Goal: Task Accomplishment & Management: Manage account settings

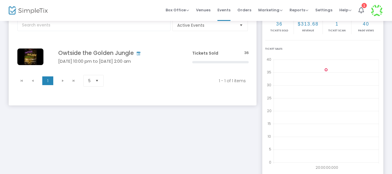
scroll to position [8, 0]
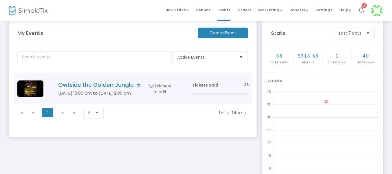
click at [201, 80] on td "Tickets Sold 36" at bounding box center [221, 88] width 64 height 31
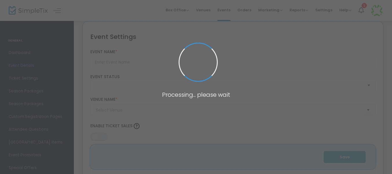
type input "Owtside the Golden Jungle"
type textarea "POP OWT TO THE BSU HOMECOMING SPECIAL SECURITY ENFORCED"
type input "Buy Tickets"
type input "Boys and Girls Club"
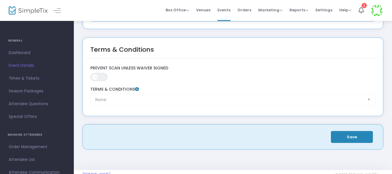
scroll to position [945, 0]
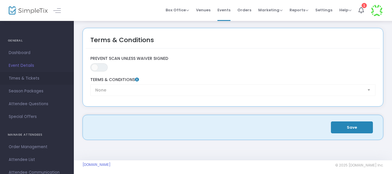
click at [26, 80] on span "Times & Tickets" at bounding box center [37, 78] width 57 height 8
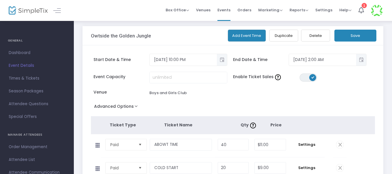
scroll to position [3, 0]
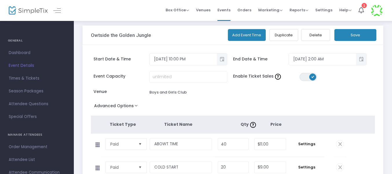
click at [345, 34] on button "Save" at bounding box center [356, 35] width 42 height 12
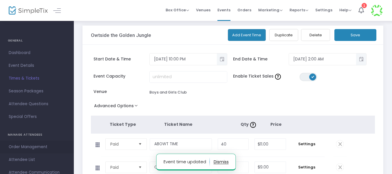
click at [44, 145] on span "Order Management" at bounding box center [37, 147] width 57 height 8
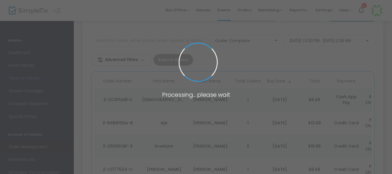
scroll to position [109, 0]
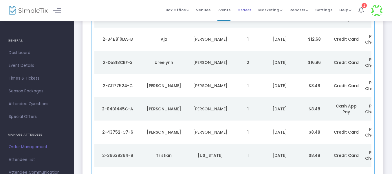
click at [247, 14] on span "Orders" at bounding box center [245, 10] width 14 height 15
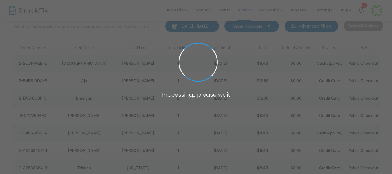
scroll to position [39, 0]
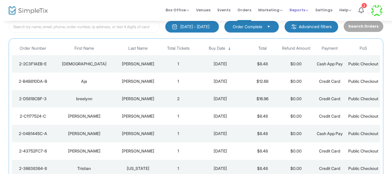
click at [294, 7] on div "Reports Analytics Sales Reports Download" at bounding box center [299, 10] width 19 height 6
click at [302, 10] on span "Reports" at bounding box center [299, 10] width 19 height 6
click at [303, 28] on li "Sales Reports" at bounding box center [309, 30] width 38 height 11
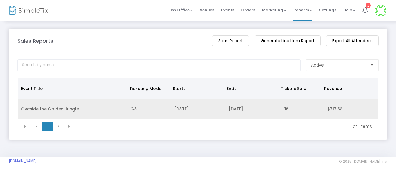
click at [72, 110] on td "Owtside the Golden Jungle" at bounding box center [72, 109] width 109 height 21
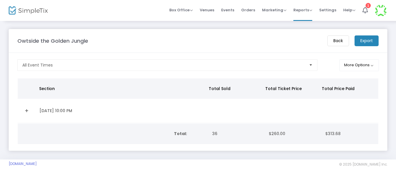
scroll to position [5, 0]
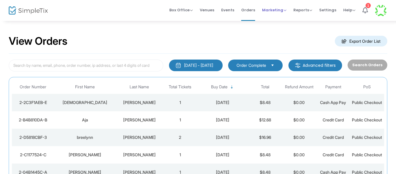
click at [279, 11] on span "Marketing" at bounding box center [274, 10] width 24 height 6
click at [305, 10] on span "Reports" at bounding box center [302, 10] width 19 height 6
click at [309, 23] on li "Analytics" at bounding box center [312, 19] width 38 height 11
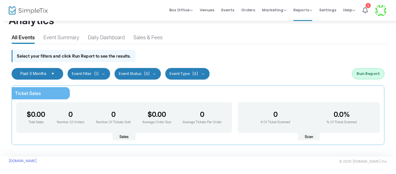
scroll to position [17, 0]
click at [49, 71] on span "Past 3 Months" at bounding box center [33, 73] width 31 height 5
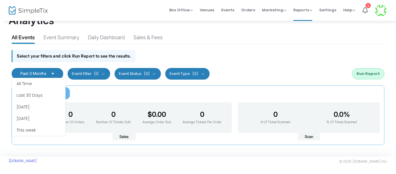
scroll to position [35, 0]
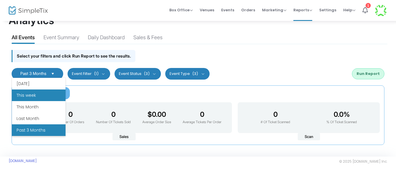
click at [44, 93] on li "This week" at bounding box center [39, 95] width 54 height 12
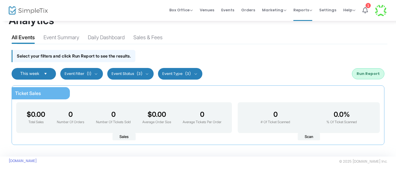
click at [364, 74] on button "Run Report" at bounding box center [368, 73] width 32 height 11
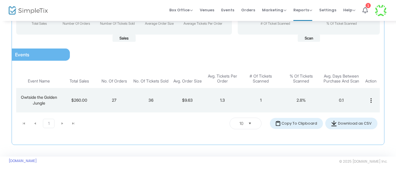
scroll to position [117, 0]
click at [264, 94] on td "1" at bounding box center [261, 100] width 42 height 24
click at [247, 11] on span "Orders" at bounding box center [248, 10] width 14 height 15
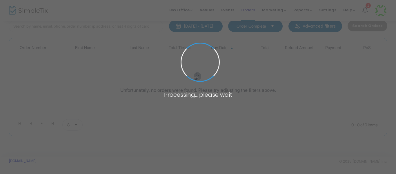
scroll to position [41, 0]
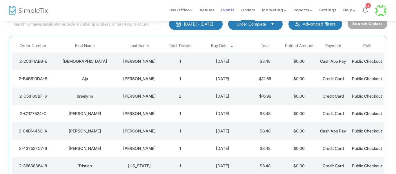
click at [230, 8] on span "Events" at bounding box center [227, 10] width 13 height 15
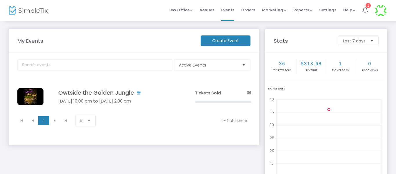
click at [279, 63] on h2 "36" at bounding box center [282, 64] width 28 height 6
click at [251, 9] on span "Orders" at bounding box center [248, 10] width 14 height 15
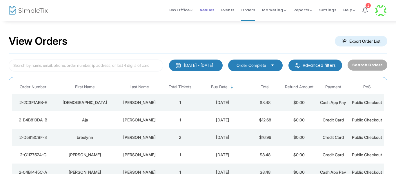
click at [208, 9] on span "Venues" at bounding box center [207, 10] width 14 height 15
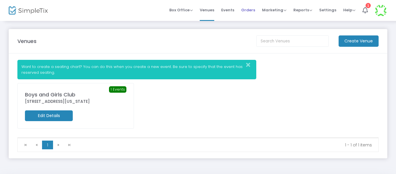
click at [249, 11] on span "Orders" at bounding box center [248, 10] width 14 height 15
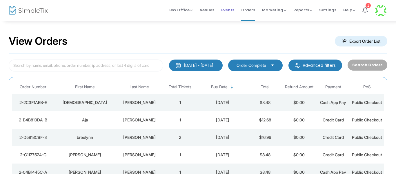
click at [230, 13] on span "Events" at bounding box center [227, 10] width 13 height 15
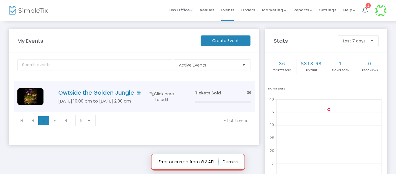
click at [125, 94] on h4 "Owtside the Golden Jungle" at bounding box center [117, 92] width 119 height 7
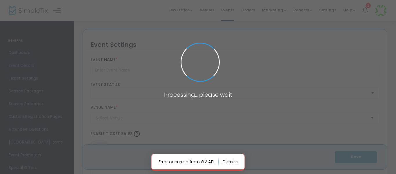
type input "Owtside the Golden Jungle"
type textarea "POP OWT TO THE BSU HOMECOMING SPECIAL SECURITY ENFORCED"
type input "Buy Tickets"
type input "Boys and Girls Club"
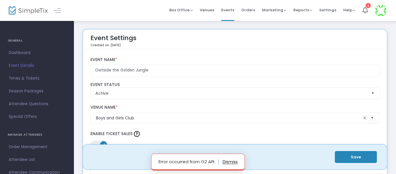
scroll to position [150, 0]
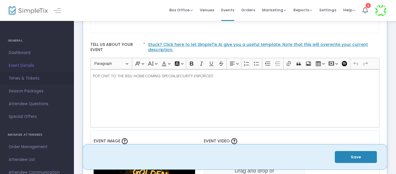
click at [34, 78] on span "Times & Tickets" at bounding box center [37, 78] width 57 height 8
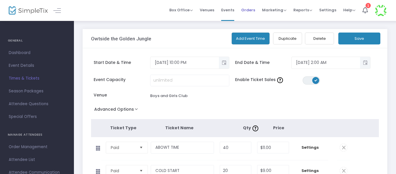
click at [249, 16] on span "Orders" at bounding box center [248, 10] width 14 height 15
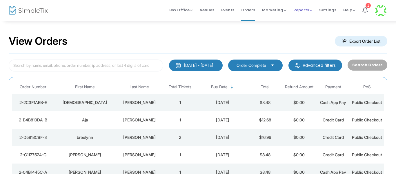
click at [310, 12] on span "Reports" at bounding box center [302, 10] width 19 height 6
click at [312, 20] on li "Analytics" at bounding box center [312, 19] width 38 height 11
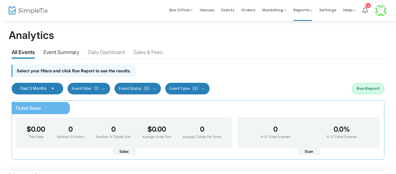
click at [79, 54] on div "Event Summary" at bounding box center [61, 53] width 36 height 10
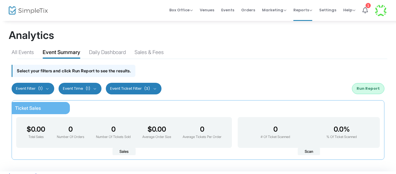
click at [365, 86] on button "Run Report" at bounding box center [368, 88] width 32 height 11
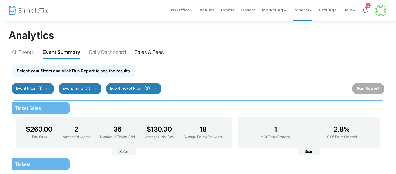
click at [161, 51] on div "Sales & Fees" at bounding box center [148, 53] width 29 height 10
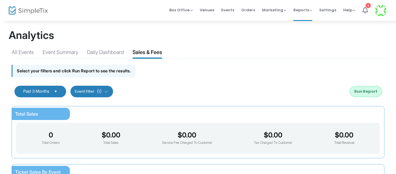
click at [360, 87] on div "Past 3 Months Last 30 Days Last 3 Months Last 6 Months Last 12 Months Custom Ra…" at bounding box center [198, 91] width 379 height 23
click at [360, 87] on button "Run Report" at bounding box center [366, 91] width 32 height 11
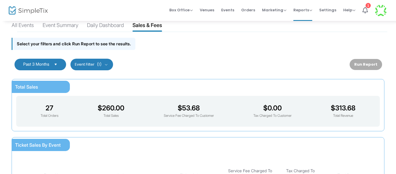
scroll to position [14, 0]
